Goal: Task Accomplishment & Management: Use online tool/utility

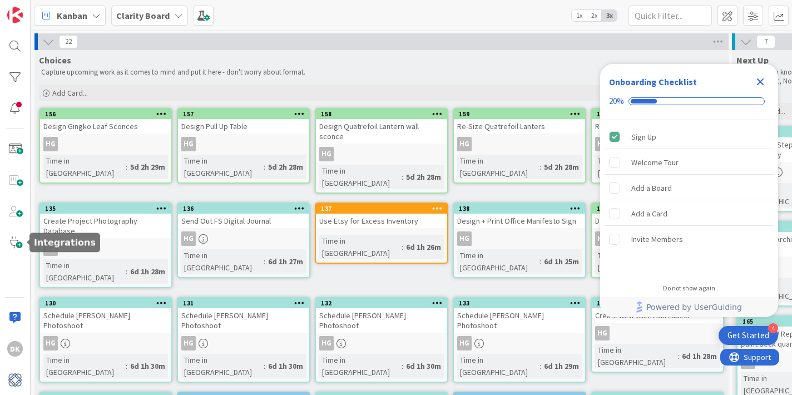
scroll to position [121, 0]
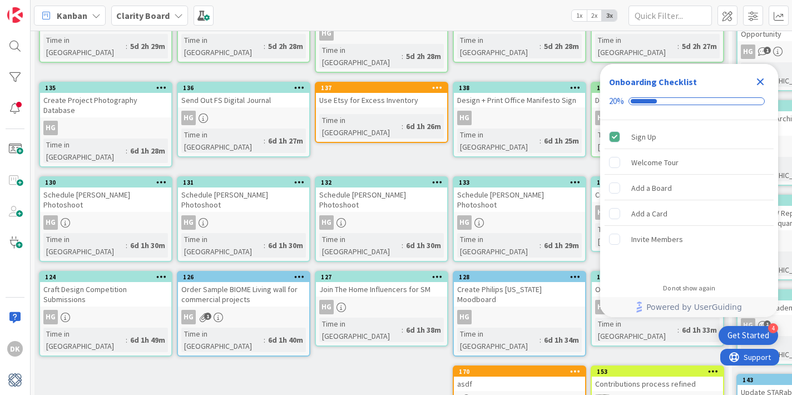
click at [96, 17] on icon at bounding box center [96, 15] width 9 height 9
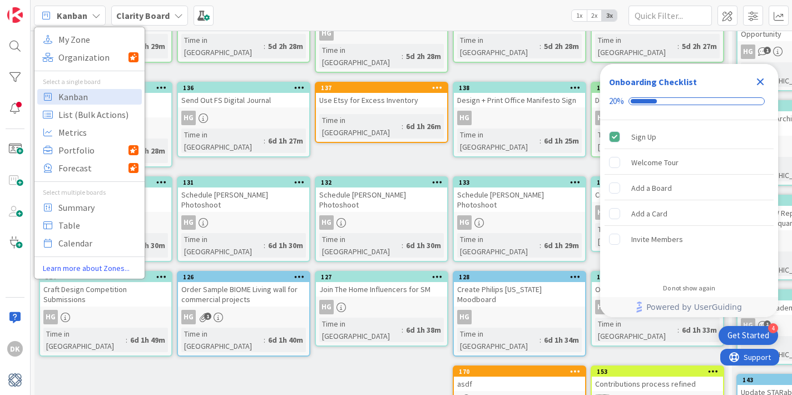
click at [96, 17] on icon at bounding box center [96, 15] width 9 height 9
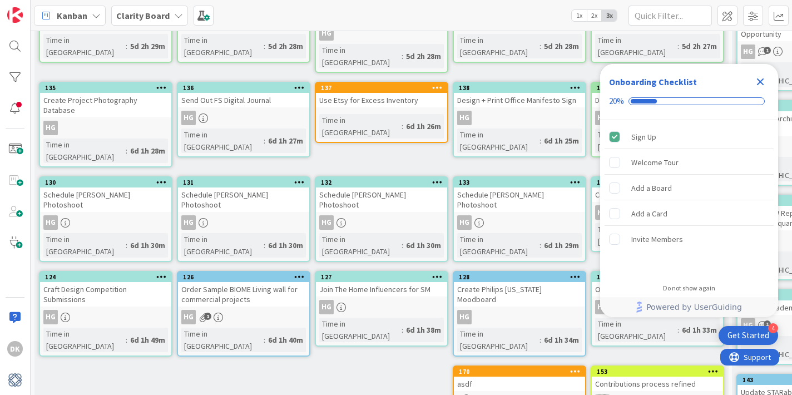
click at [175, 15] on icon at bounding box center [178, 15] width 9 height 9
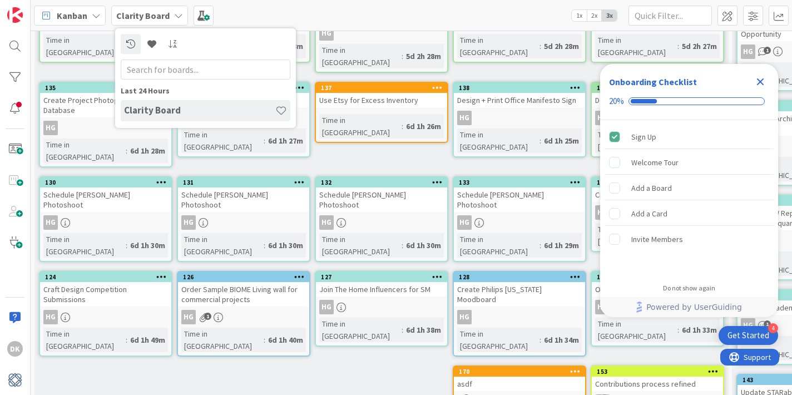
click at [175, 15] on icon at bounding box center [178, 15] width 9 height 9
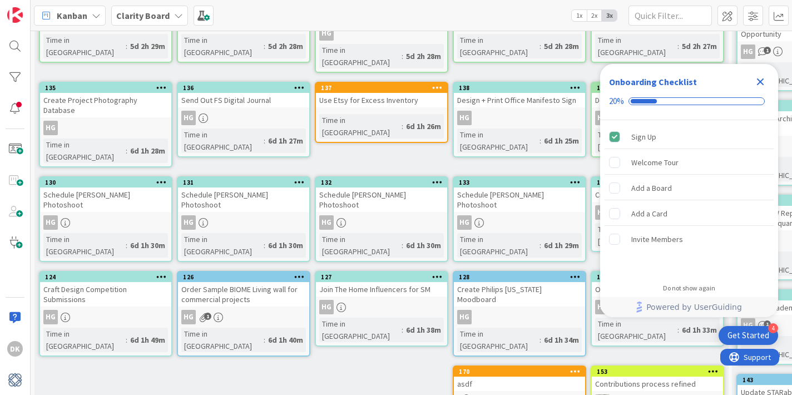
scroll to position [0, 0]
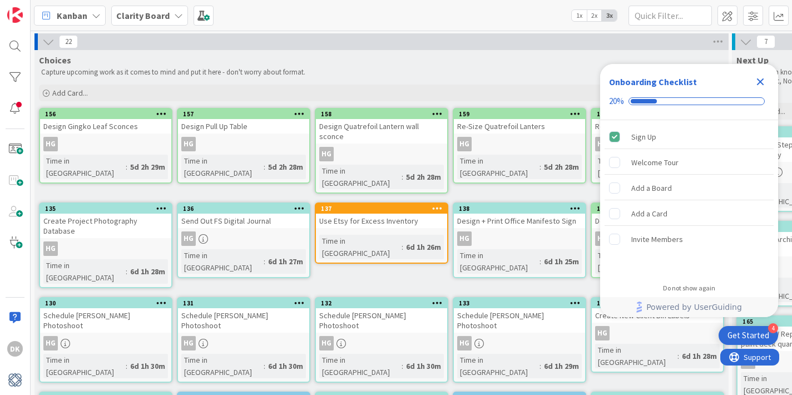
click at [46, 43] on icon at bounding box center [48, 42] width 12 height 12
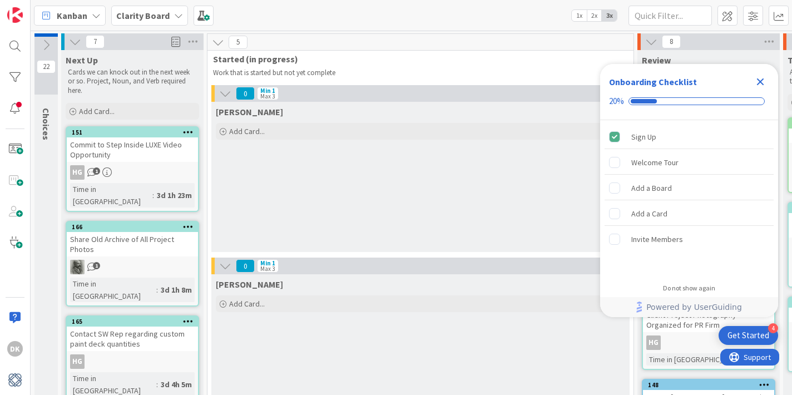
click at [46, 43] on icon at bounding box center [46, 45] width 12 height 12
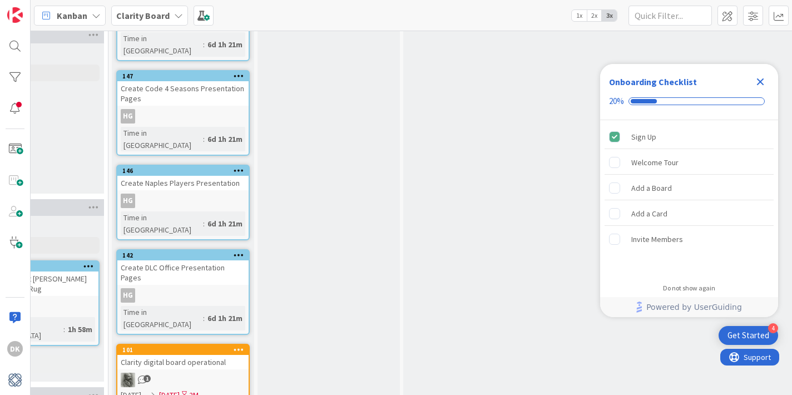
scroll to position [0, 1196]
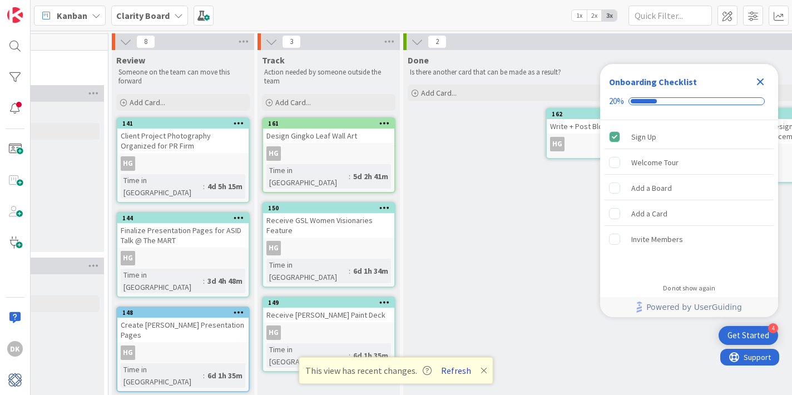
click at [455, 373] on button "Refresh" at bounding box center [456, 370] width 38 height 14
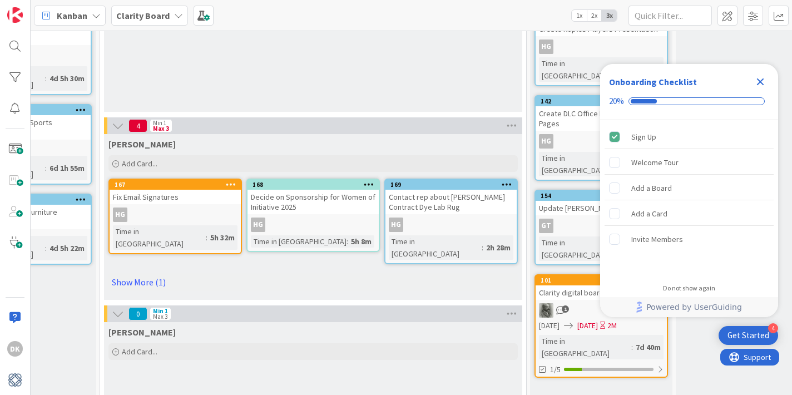
scroll to position [485, 778]
click at [144, 273] on link "Show More (1)" at bounding box center [312, 281] width 409 height 18
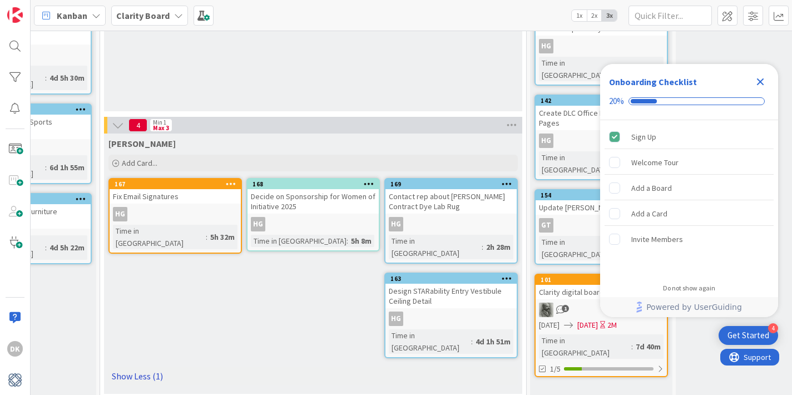
click at [150, 367] on link "Show Less (1)" at bounding box center [312, 376] width 409 height 18
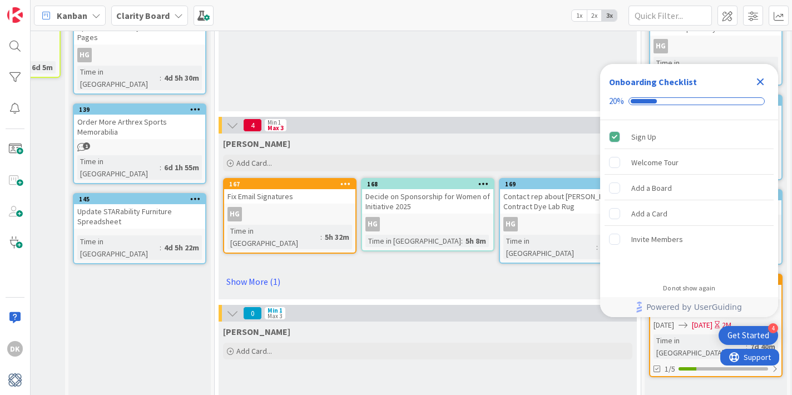
scroll to position [485, 706]
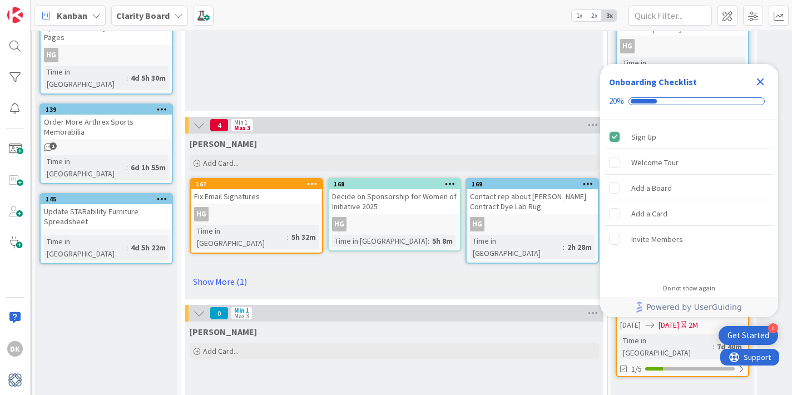
click at [760, 83] on icon "Close Checklist" at bounding box center [760, 81] width 7 height 7
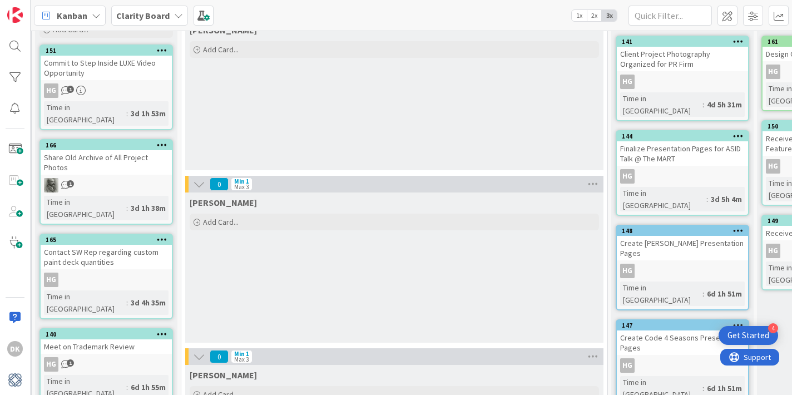
scroll to position [0, 706]
